Goal: Find specific page/section: Find specific page/section

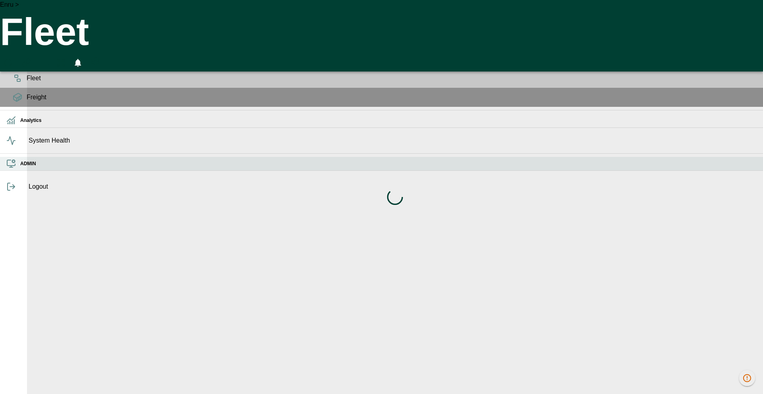
click at [20, 168] on h6 "ADMIN" at bounding box center [388, 164] width 736 height 8
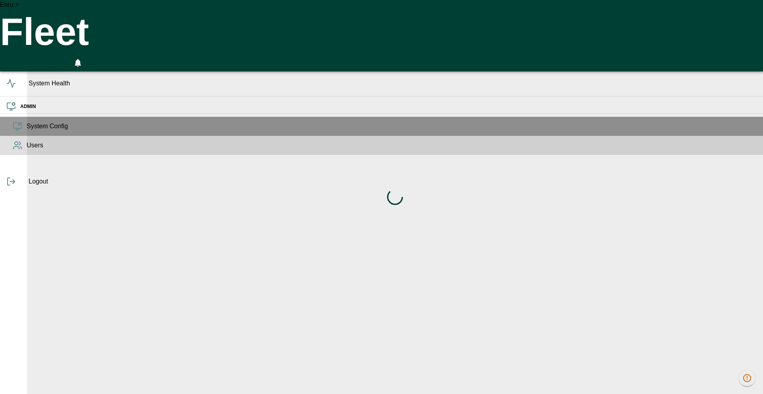
click at [27, 150] on span "Users" at bounding box center [392, 146] width 730 height 10
